Goal: Task Accomplishment & Management: Use online tool/utility

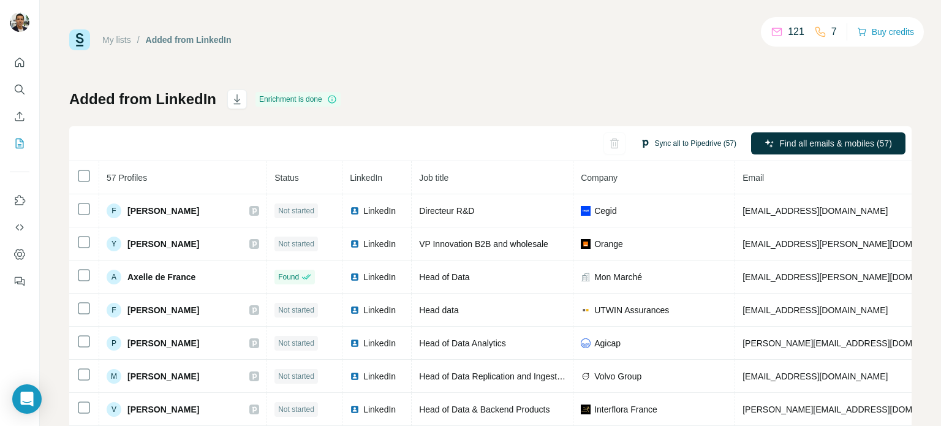
click at [679, 145] on button "Sync all to Pipedrive (57)" at bounding box center [687, 143] width 113 height 18
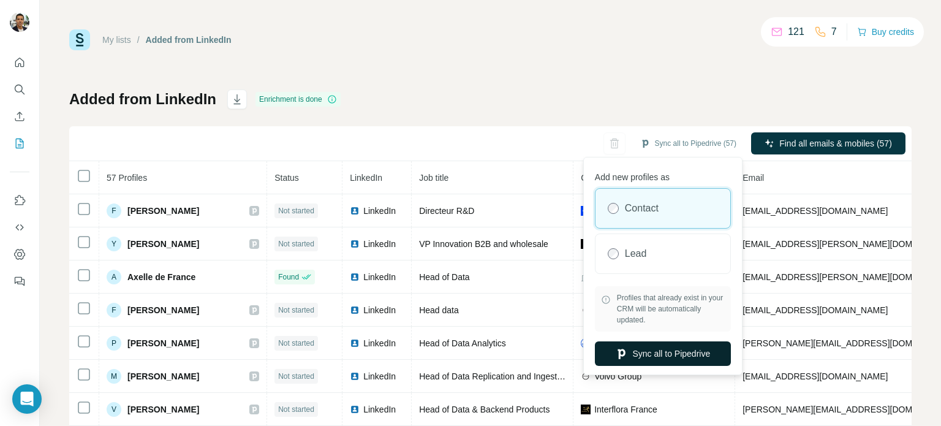
click at [660, 354] on button "Sync all to Pipedrive" at bounding box center [663, 353] width 136 height 24
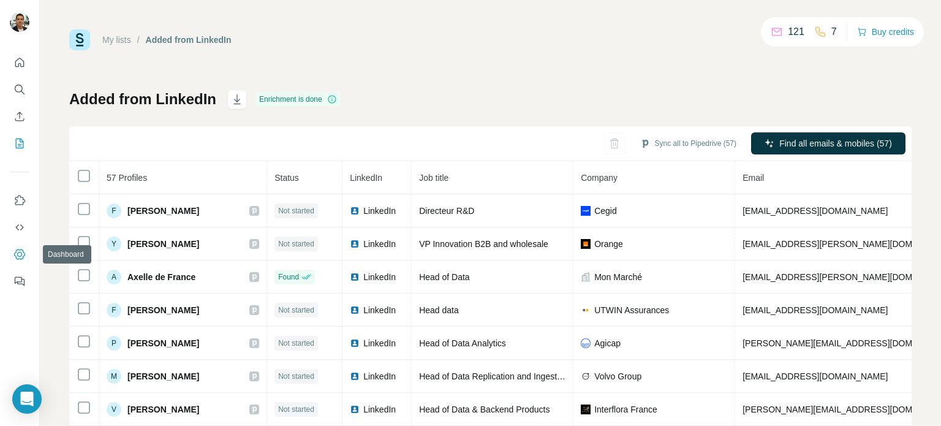
click at [20, 254] on icon "Dashboard" at bounding box center [19, 254] width 12 height 12
click at [671, 139] on button "Sync all to Pipedrive (57)" at bounding box center [687, 143] width 113 height 18
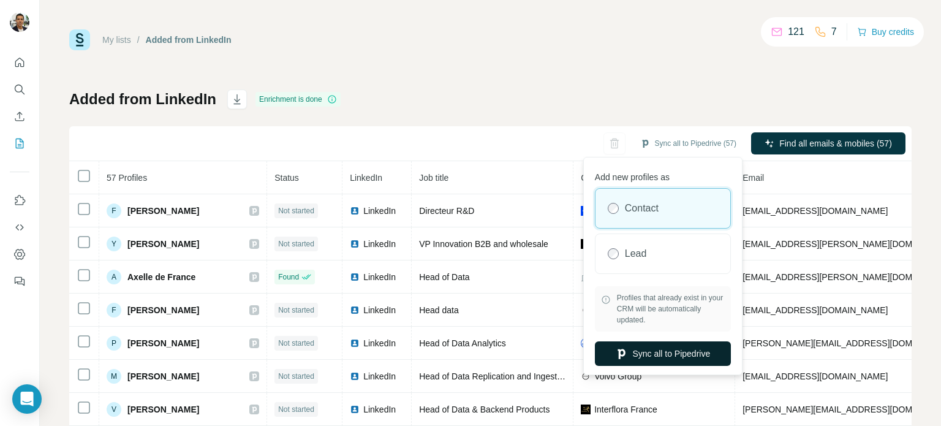
click at [665, 355] on button "Sync all to Pipedrive" at bounding box center [663, 353] width 136 height 24
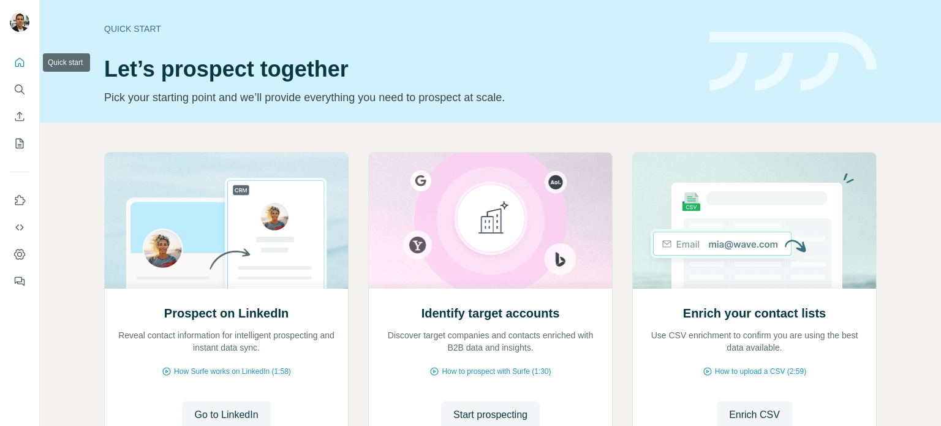
click at [21, 63] on icon "Quick start" at bounding box center [19, 62] width 12 height 12
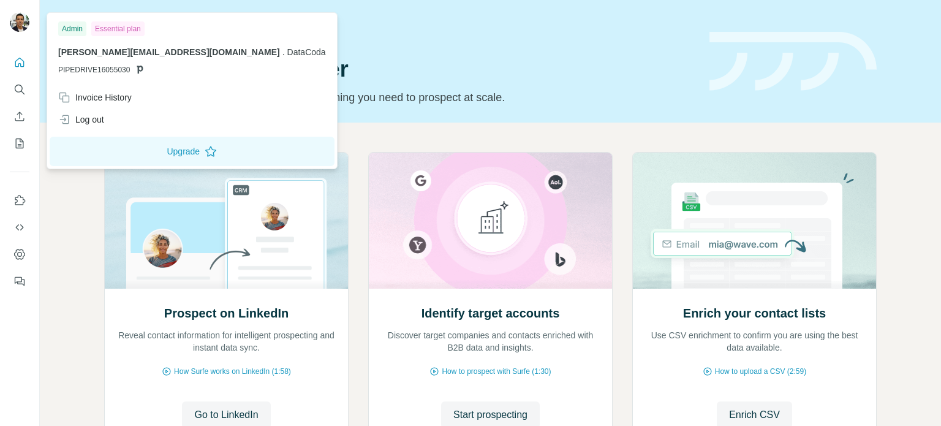
click at [20, 23] on img at bounding box center [20, 22] width 20 height 20
click at [499, 228] on img at bounding box center [490, 221] width 244 height 136
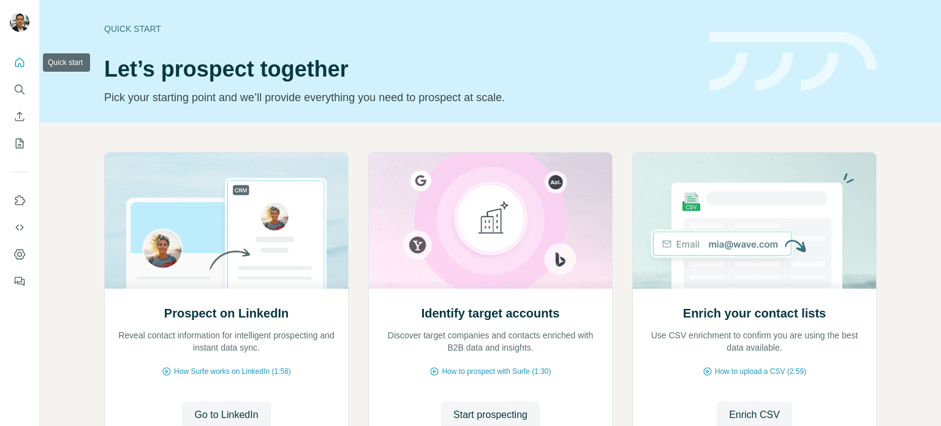
click at [24, 66] on icon "Quick start" at bounding box center [19, 62] width 12 height 12
click at [20, 142] on icon "My lists" at bounding box center [19, 143] width 12 height 12
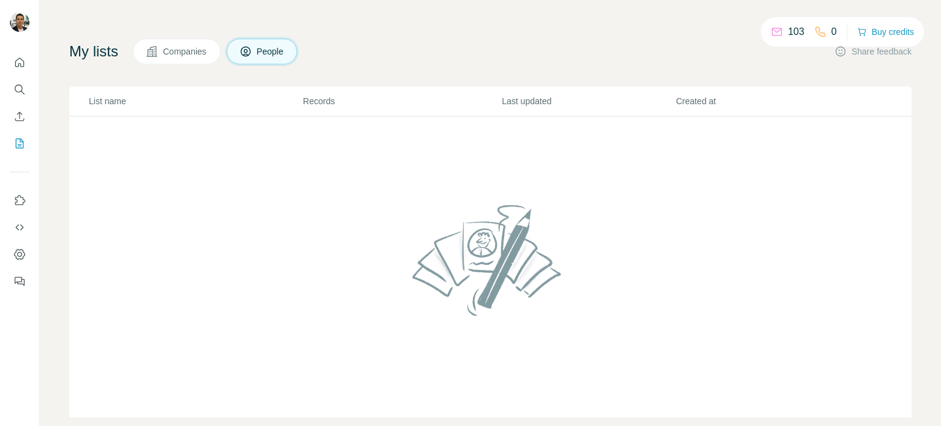
scroll to position [10, 0]
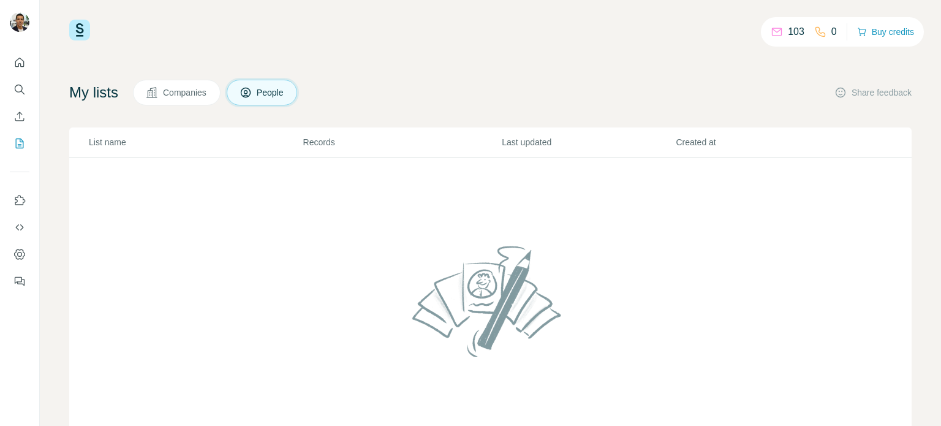
click at [205, 92] on span "Companies" at bounding box center [185, 92] width 45 height 12
click at [265, 93] on span "People" at bounding box center [271, 92] width 28 height 12
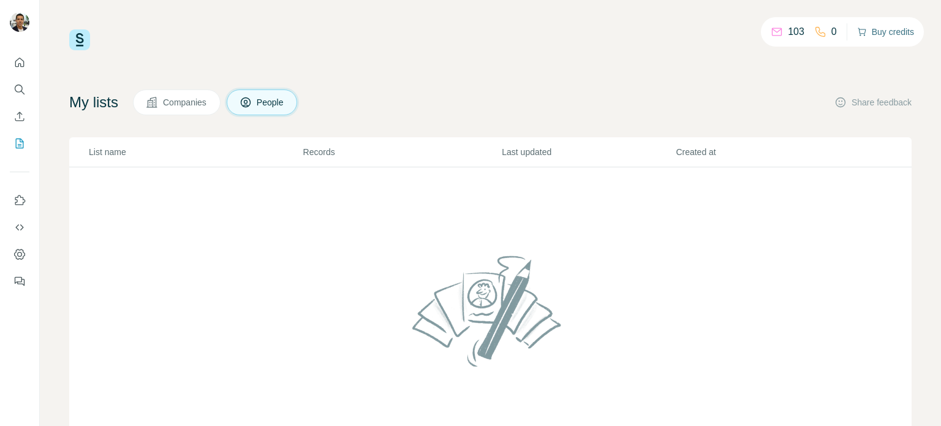
click at [883, 32] on button "Buy credits" at bounding box center [885, 31] width 57 height 17
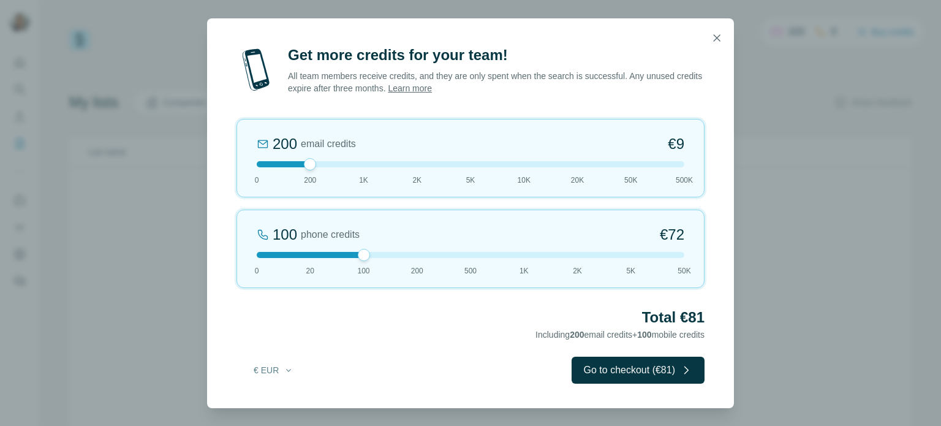
drag, startPoint x: 311, startPoint y: 258, endPoint x: 360, endPoint y: 254, distance: 49.9
click at [360, 254] on div at bounding box center [364, 255] width 12 height 12
drag, startPoint x: 311, startPoint y: 161, endPoint x: 358, endPoint y: 162, distance: 47.2
click at [358, 162] on div at bounding box center [364, 164] width 12 height 12
click at [712, 39] on icon "button" at bounding box center [716, 38] width 12 height 12
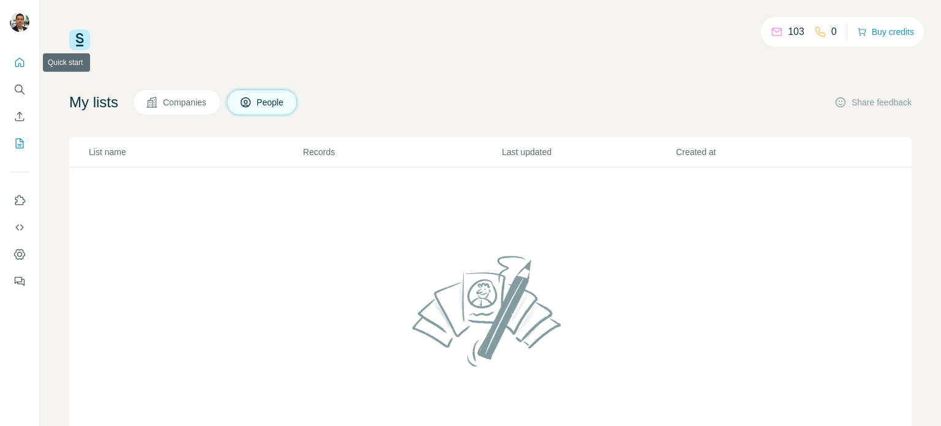
click at [15, 66] on icon "Quick start" at bounding box center [19, 62] width 12 height 12
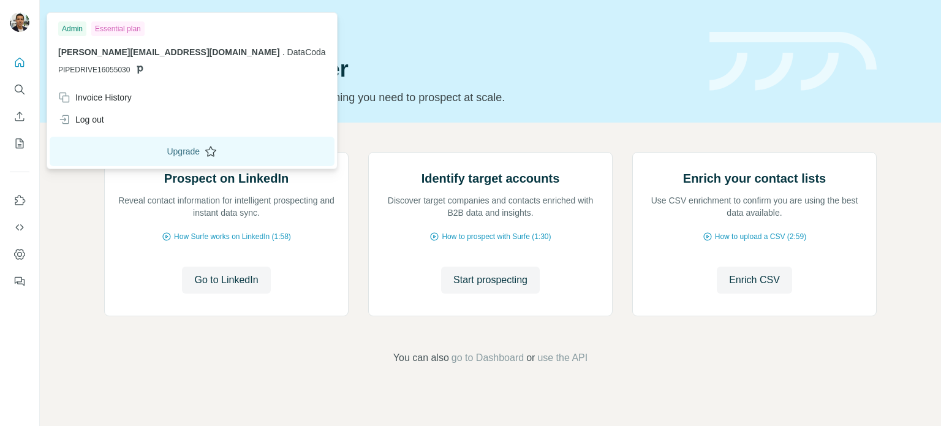
click at [115, 151] on button "Upgrade" at bounding box center [192, 151] width 285 height 29
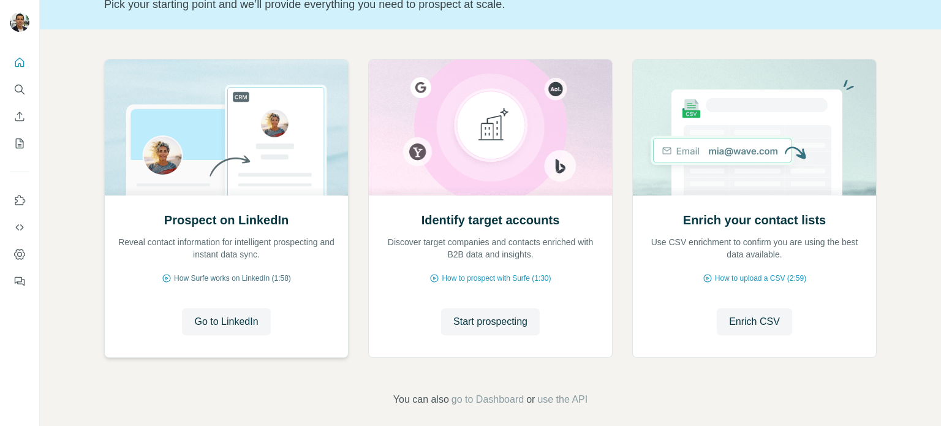
scroll to position [103, 0]
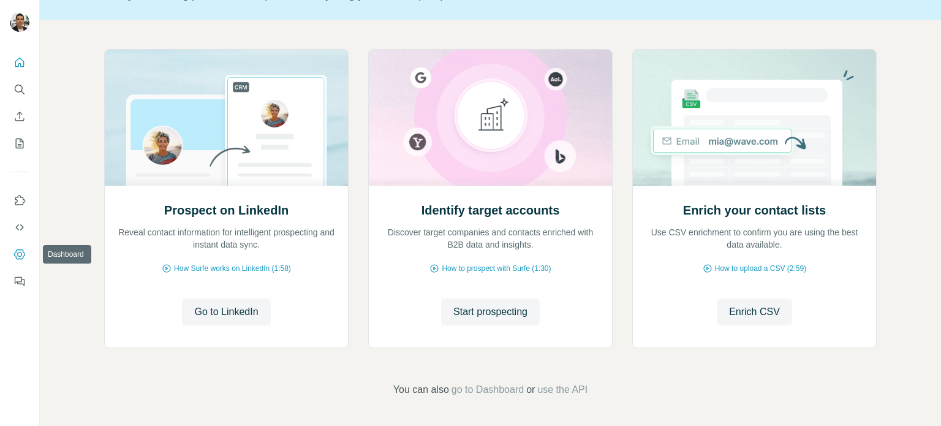
click at [15, 257] on icon "Dashboard" at bounding box center [19, 254] width 12 height 12
